Goal: Task Accomplishment & Management: Manage account settings

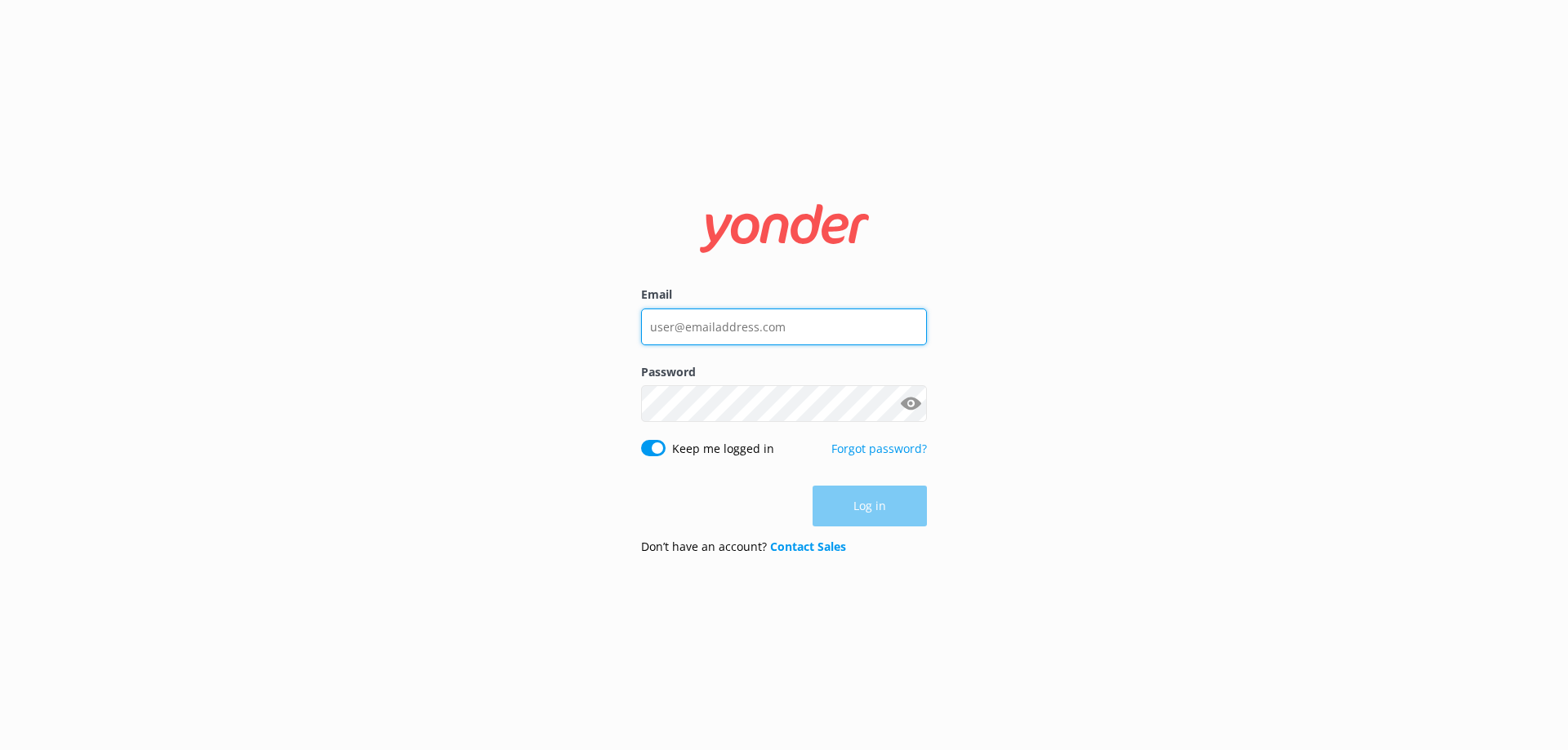
click at [869, 332] on input "Email" at bounding box center [783, 326] width 286 height 37
type input "[EMAIL_ADDRESS][DOMAIN_NAME]"
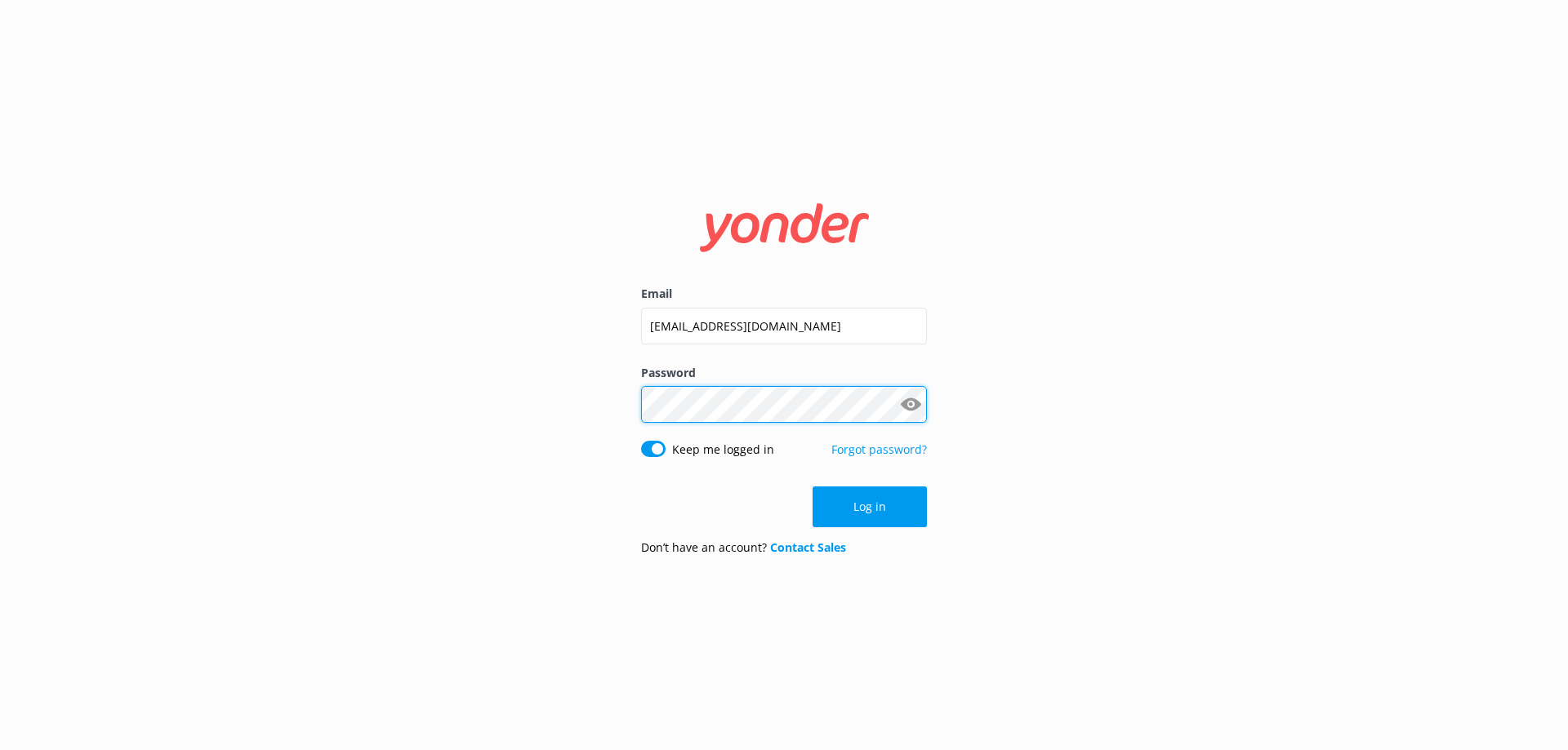
click button "Log in" at bounding box center [869, 507] width 114 height 41
